Goal: Check status: Check status

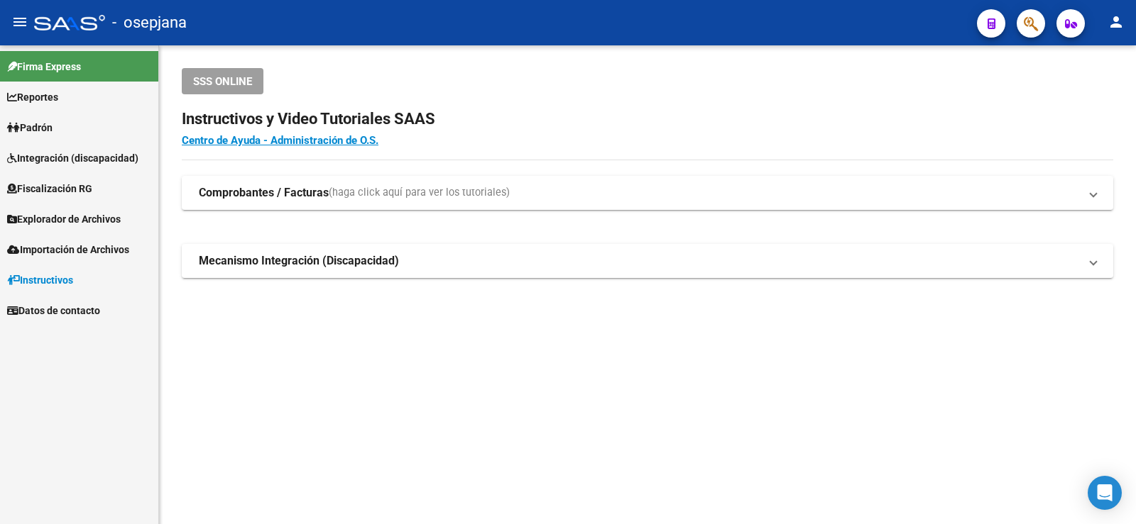
click at [86, 115] on link "Padrón" at bounding box center [79, 127] width 158 height 31
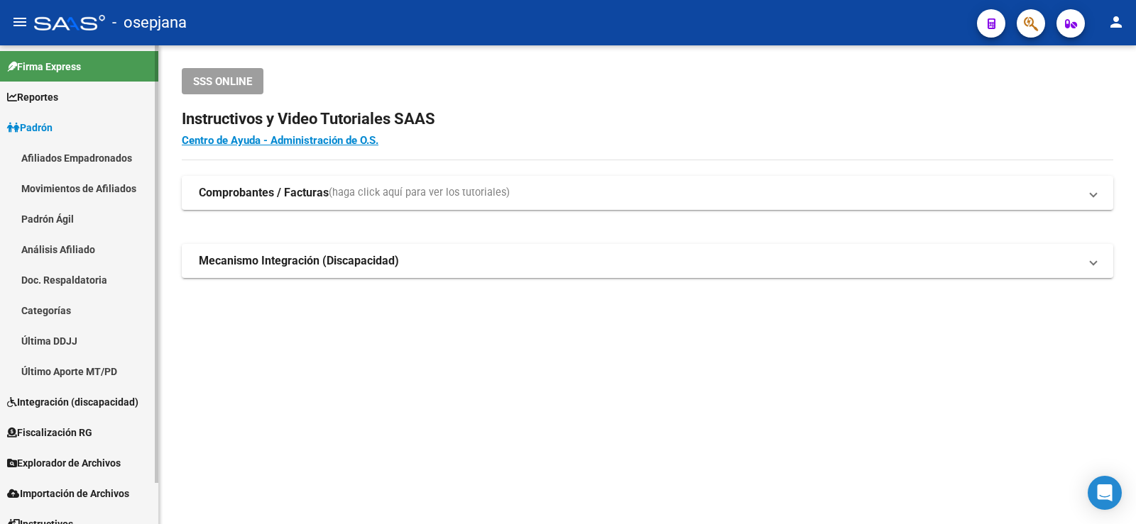
click at [96, 249] on link "Análisis Afiliado" at bounding box center [79, 249] width 158 height 31
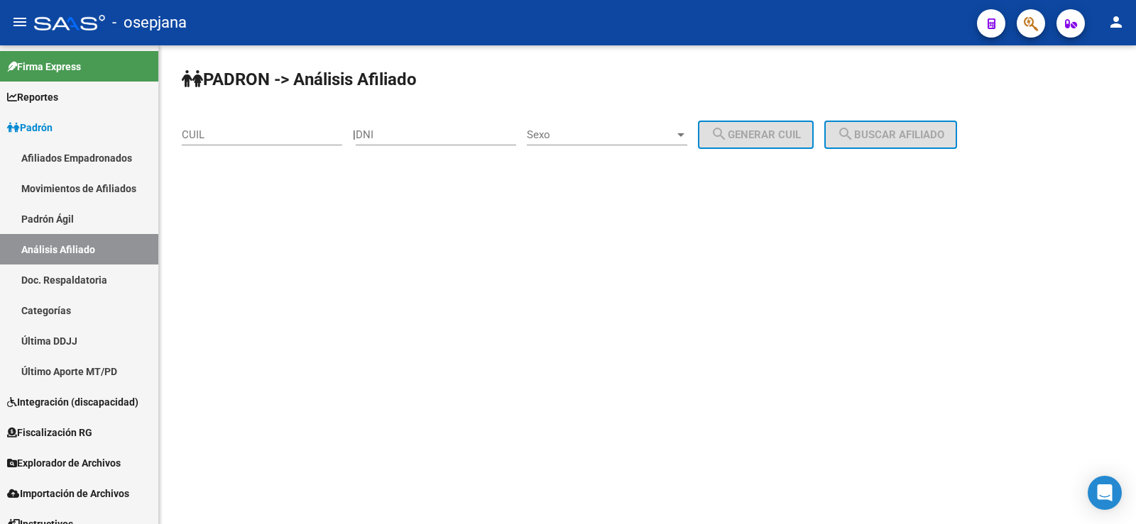
click at [209, 131] on input "CUIL" at bounding box center [262, 134] width 160 height 13
paste input "20-13943159-7"
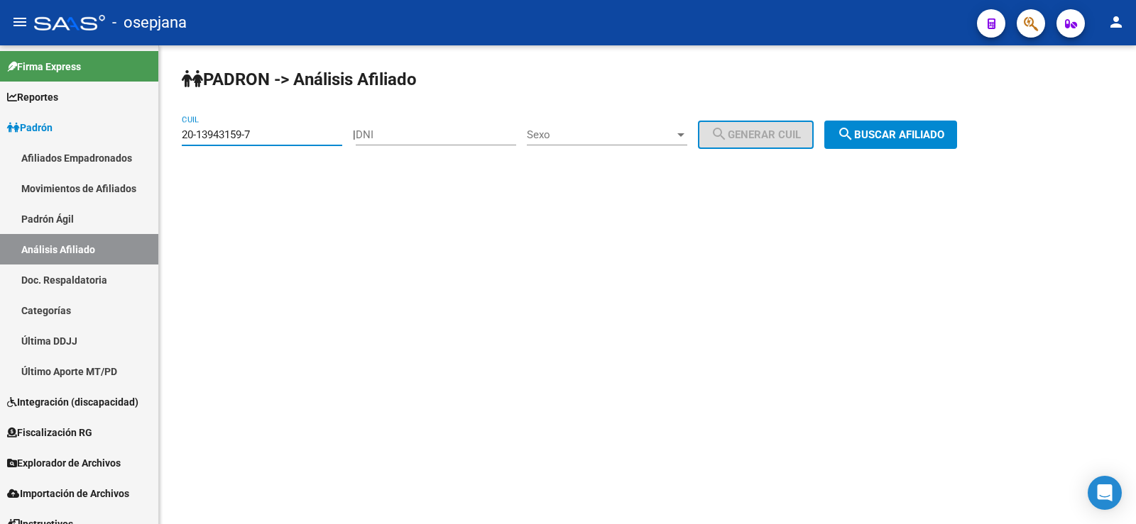
click at [909, 131] on span "search Buscar afiliado" at bounding box center [890, 134] width 107 height 13
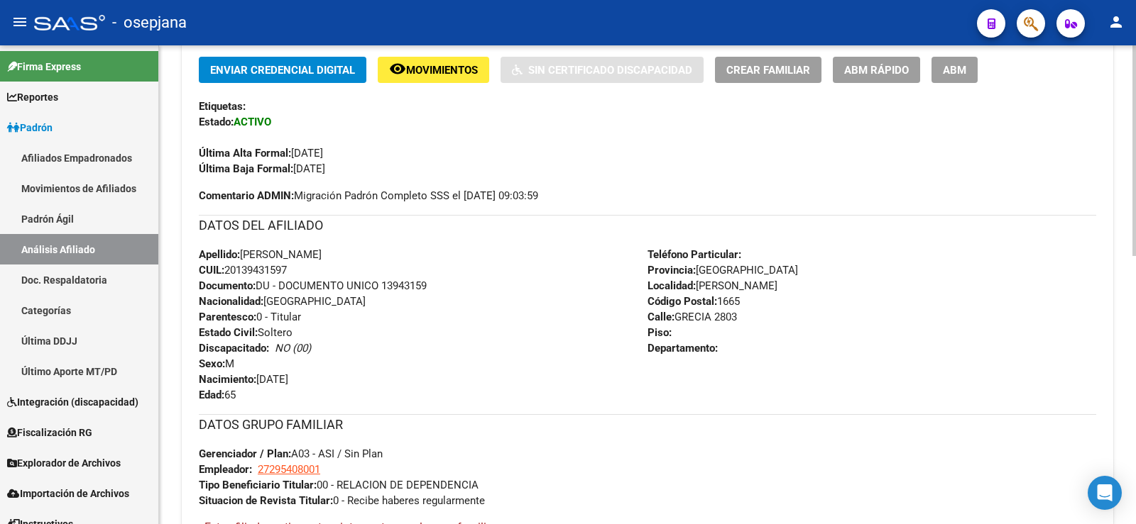
scroll to position [608, 0]
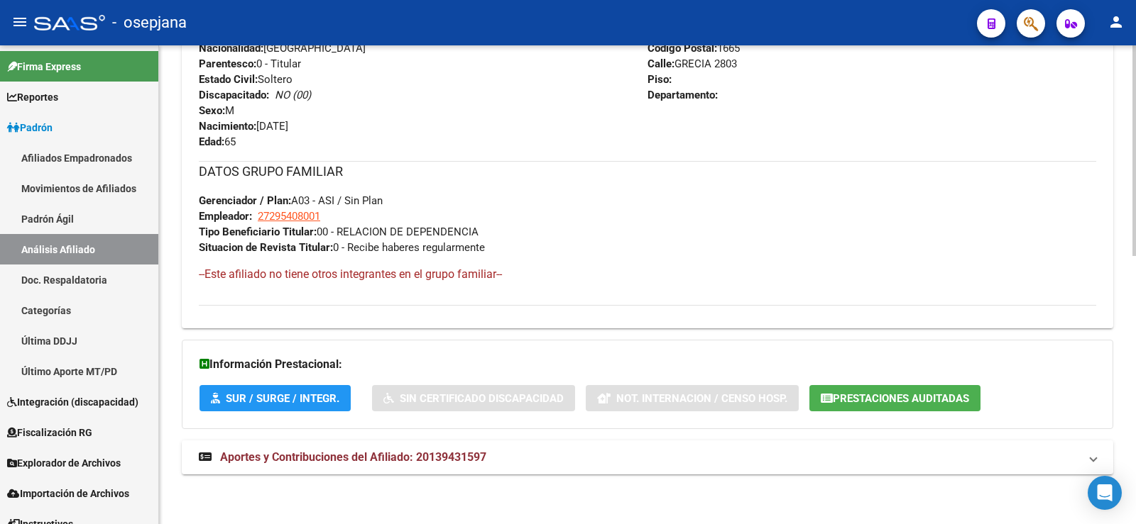
drag, startPoint x: 436, startPoint y: 449, endPoint x: 444, endPoint y: 401, distance: 48.9
click at [436, 450] on strong "Aportes y Contribuciones del Afiliado: 20139431597" at bounding box center [342, 458] width 287 height 16
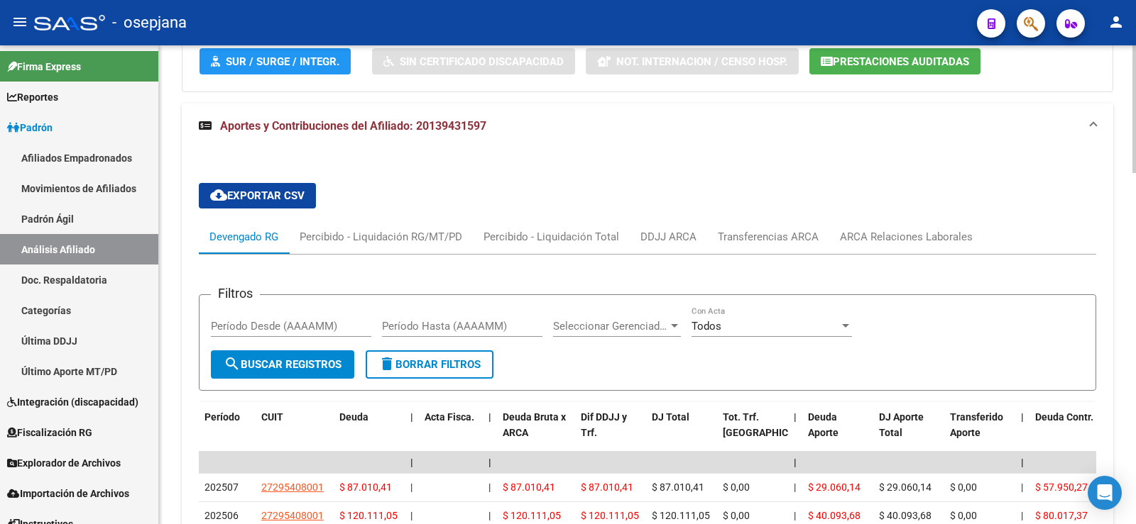
scroll to position [963, 0]
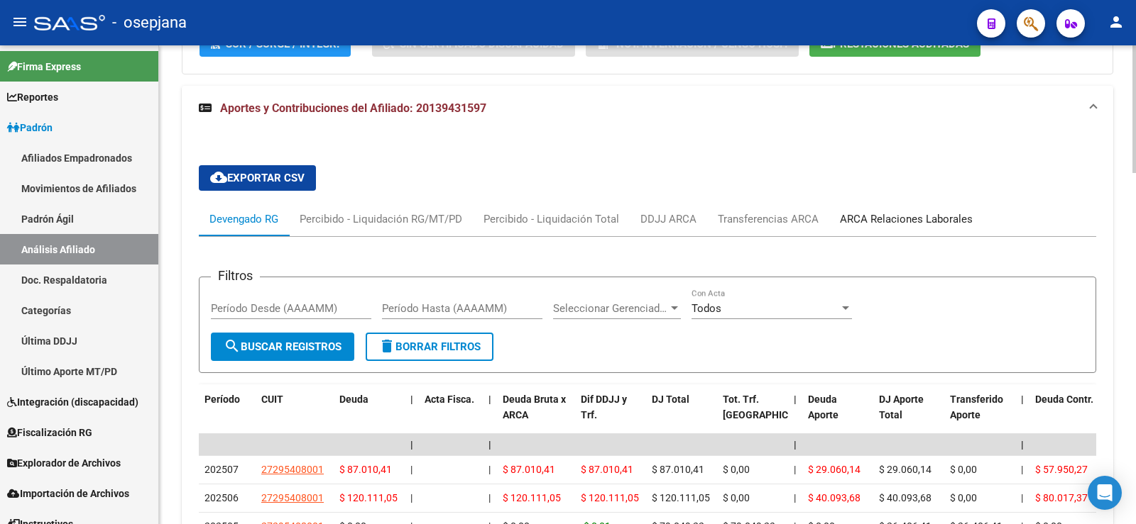
click at [949, 214] on div "ARCA Relaciones Laborales" at bounding box center [906, 219] width 133 height 16
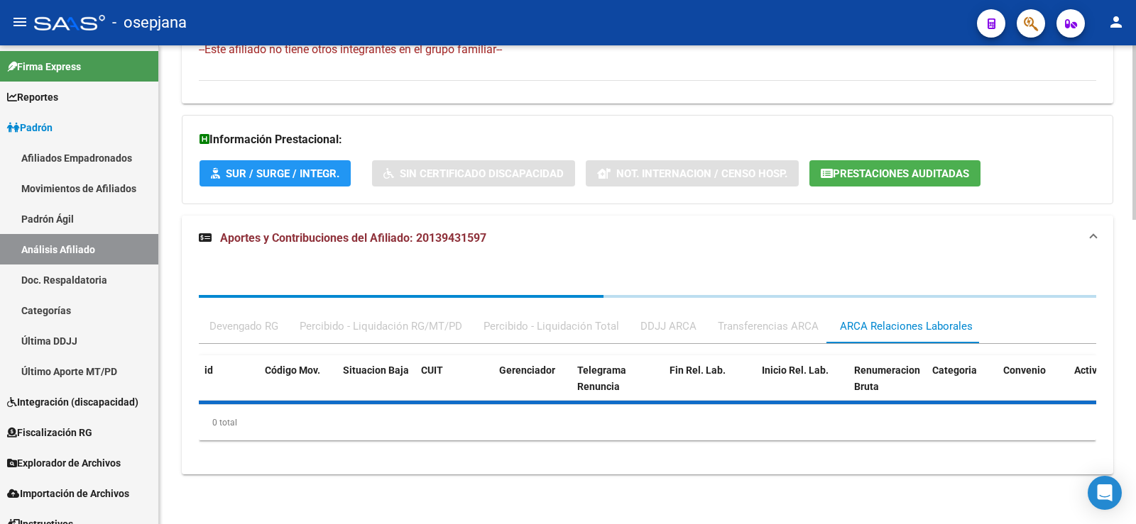
scroll to position [903, 0]
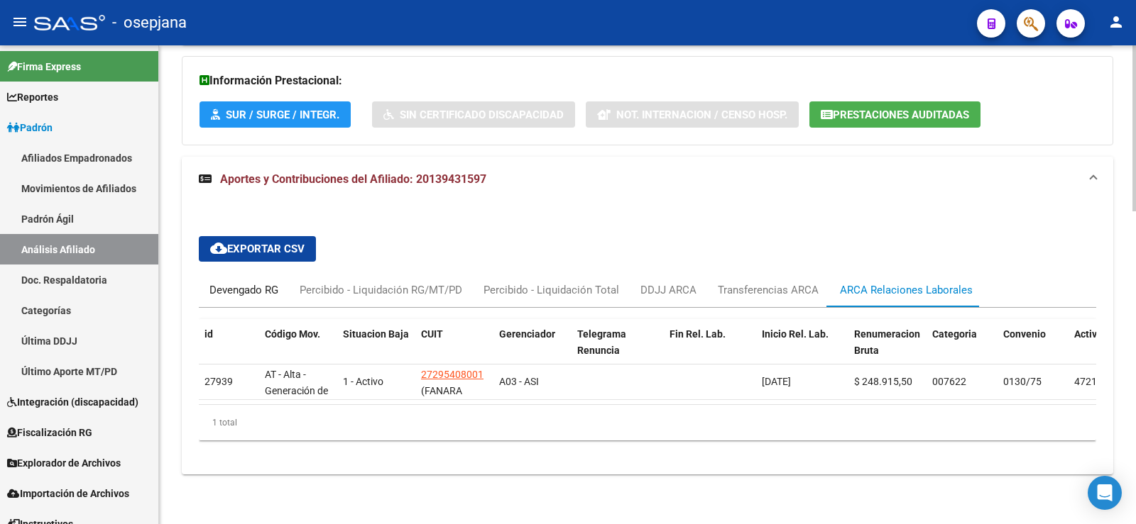
click at [244, 282] on div "Devengado RG" at bounding box center [243, 290] width 69 height 16
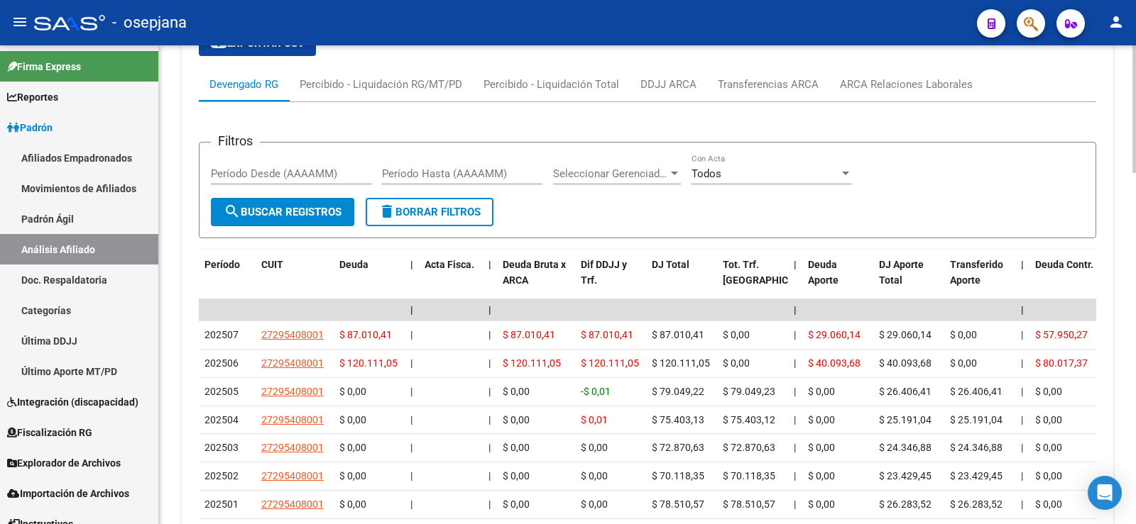
scroll to position [1116, 0]
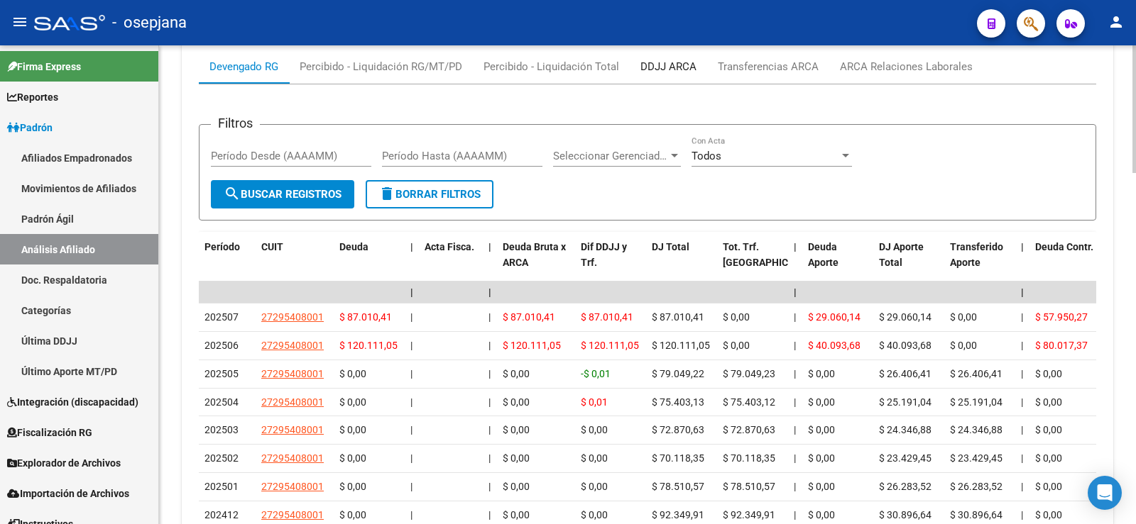
click at [681, 62] on div "DDJJ ARCA" at bounding box center [668, 67] width 56 height 16
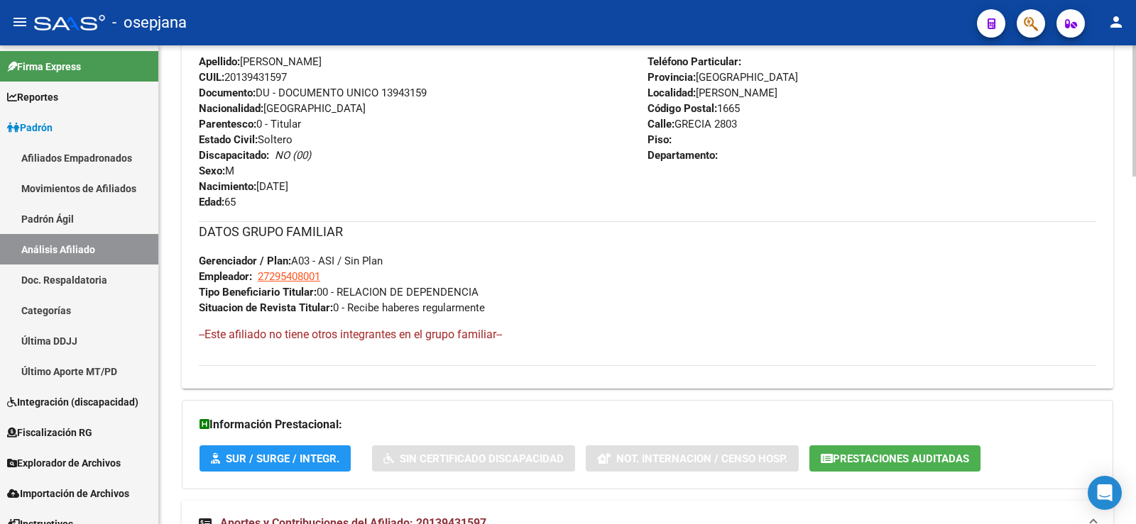
scroll to position [0, 0]
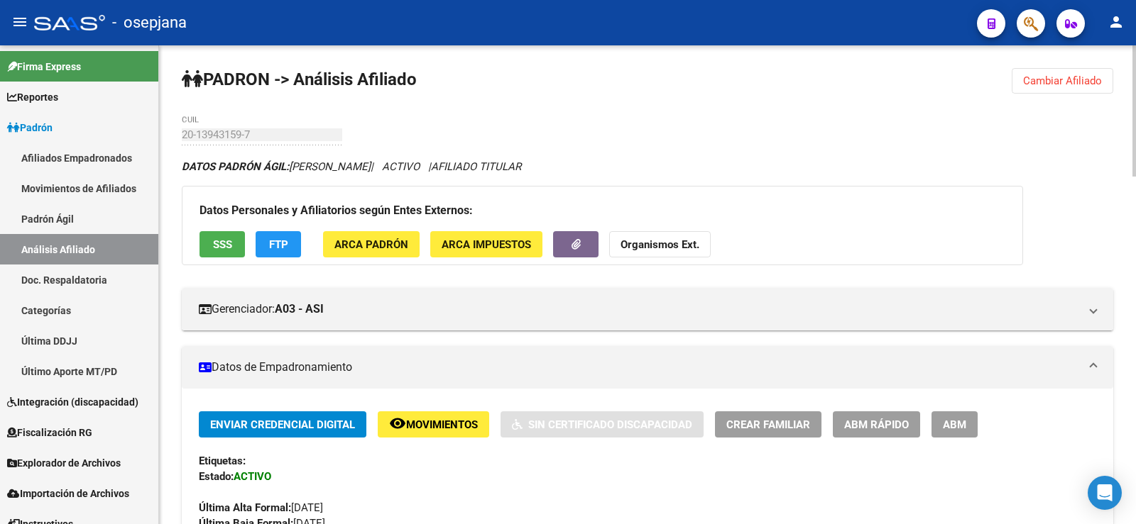
click at [1062, 85] on span "Cambiar Afiliado" at bounding box center [1062, 81] width 79 height 13
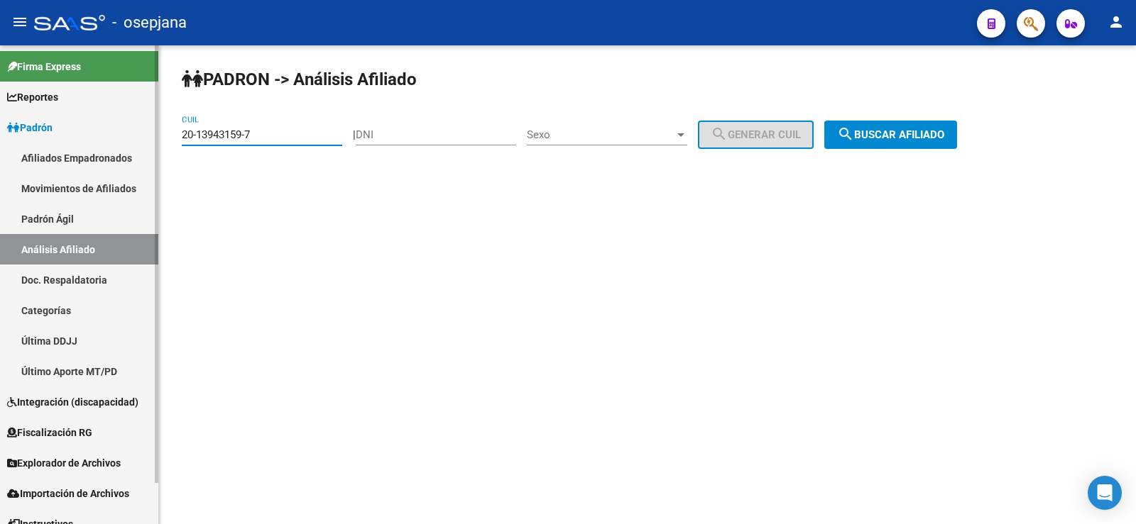
drag, startPoint x: 277, startPoint y: 132, endPoint x: 114, endPoint y: 132, distance: 163.9
click at [114, 132] on mat-sidenav-container "Firma Express Reportes Ingresos Devengados Análisis Histórico Detalles Transfer…" at bounding box center [568, 284] width 1136 height 479
paste input "38040619-6"
type input "20-38040619-6"
click at [879, 138] on span "search Buscar afiliado" at bounding box center [890, 134] width 107 height 13
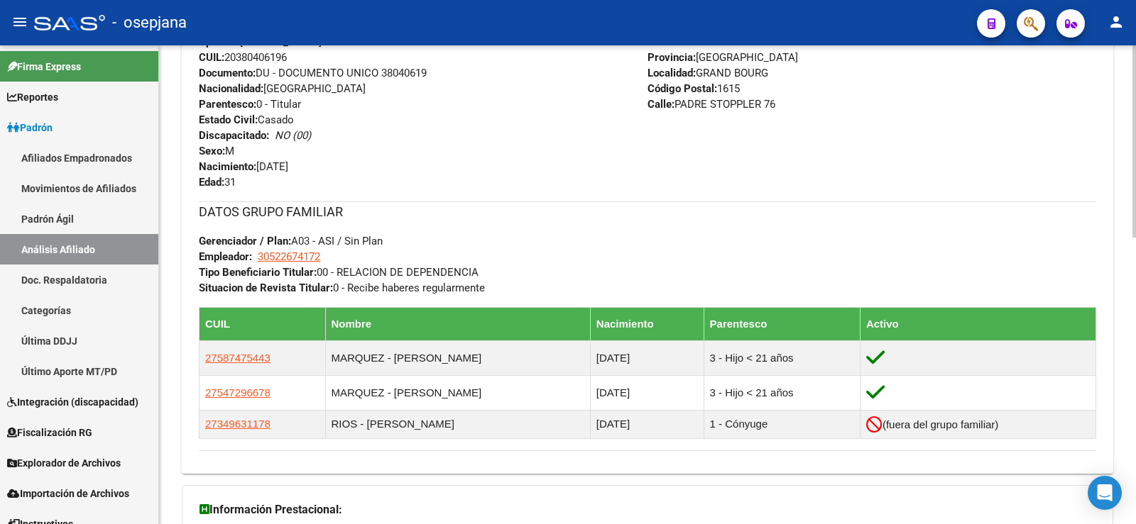
scroll to position [713, 0]
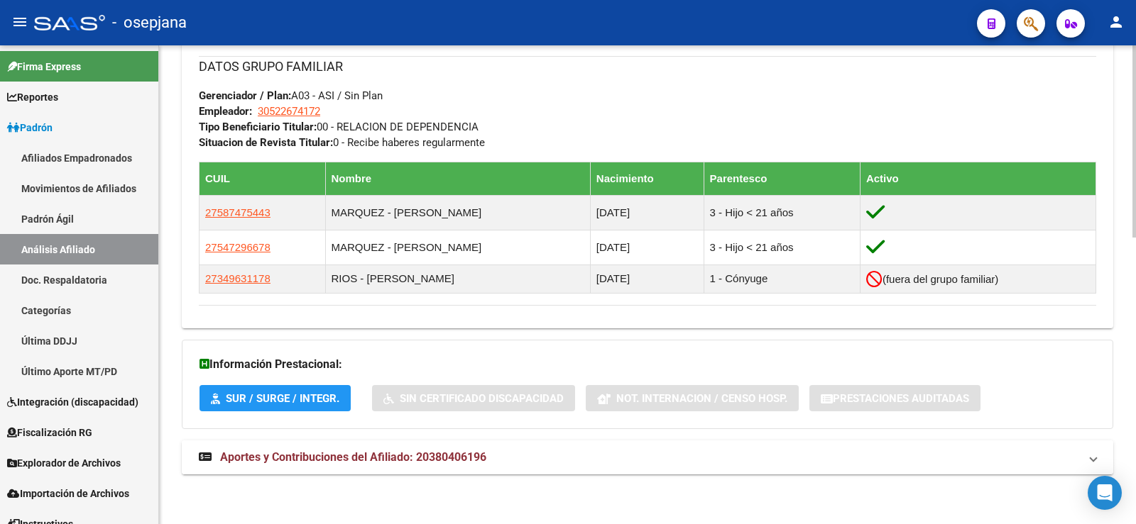
click at [437, 453] on span "Aportes y Contribuciones del Afiliado: 20380406196" at bounding box center [353, 457] width 266 height 13
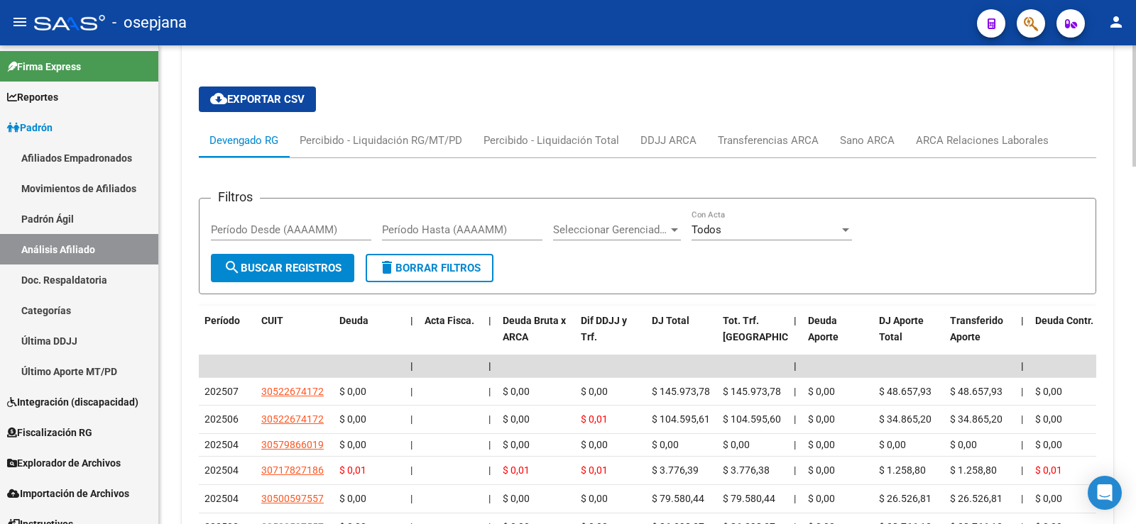
scroll to position [1221, 0]
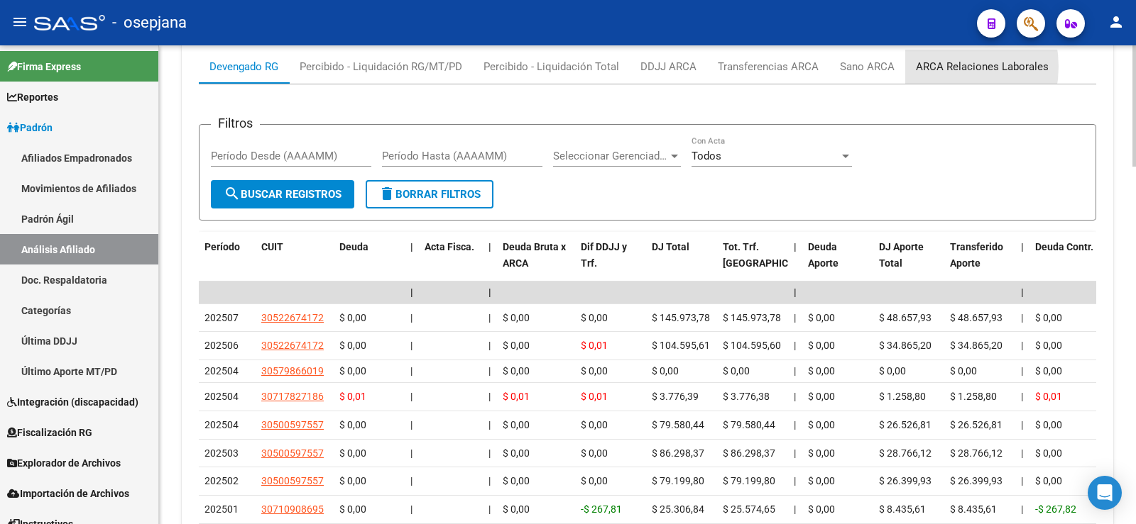
click at [932, 67] on div "ARCA Relaciones Laborales" at bounding box center [982, 67] width 133 height 16
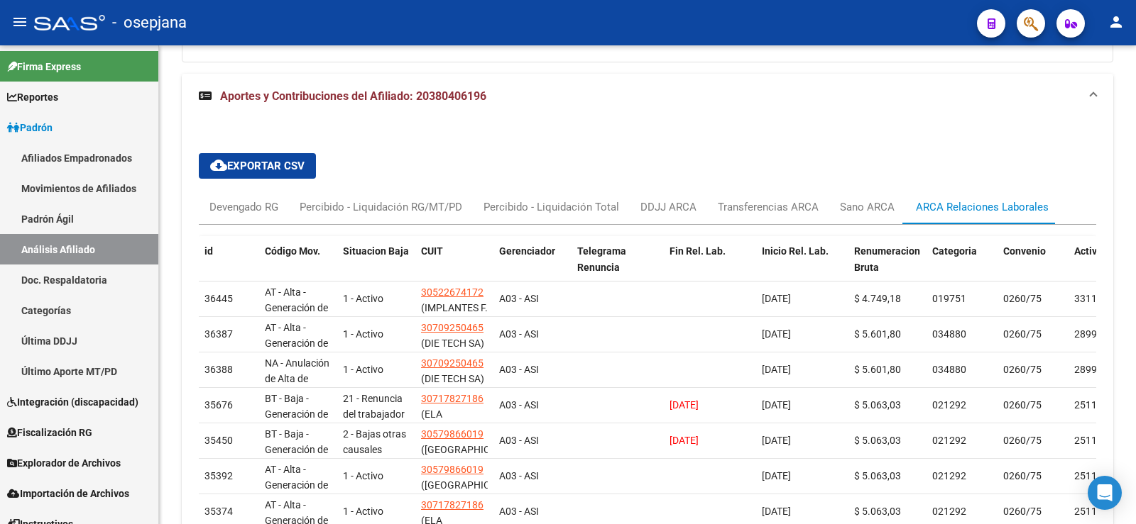
scroll to position [1079, 0]
